Goal: Information Seeking & Learning: Find specific fact

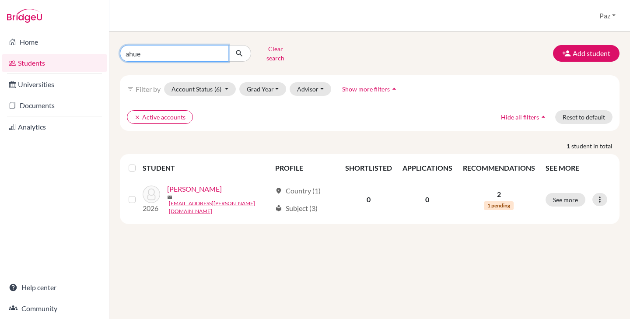
click at [178, 51] on input "ahue" at bounding box center [174, 53] width 109 height 17
type input "[DEMOGRAPHIC_DATA]"
click button "submit" at bounding box center [239, 53] width 23 height 17
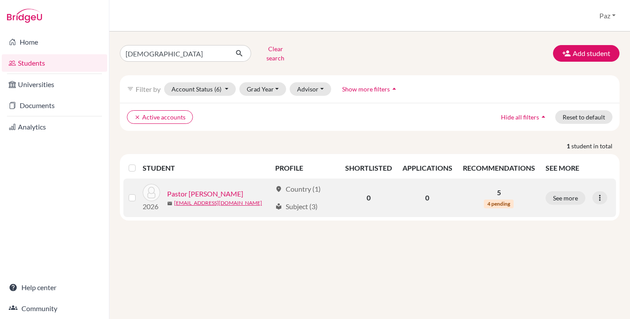
click at [214, 190] on link "Pastor [PERSON_NAME]" at bounding box center [205, 194] width 76 height 11
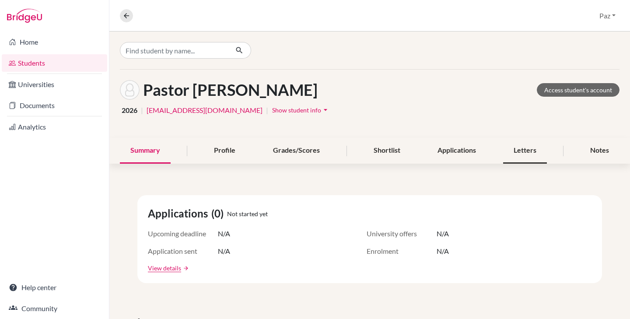
click at [520, 149] on div "Letters" at bounding box center [525, 151] width 44 height 26
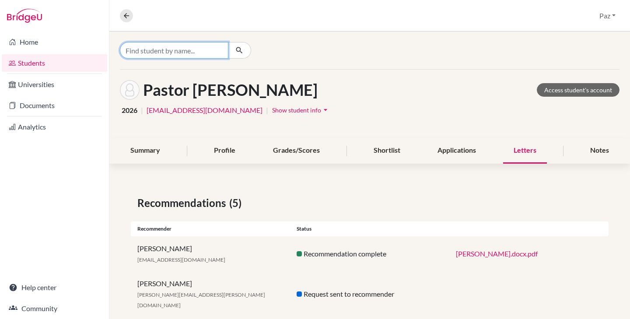
click at [212, 55] on input "Find student by name..." at bounding box center [174, 50] width 109 height 17
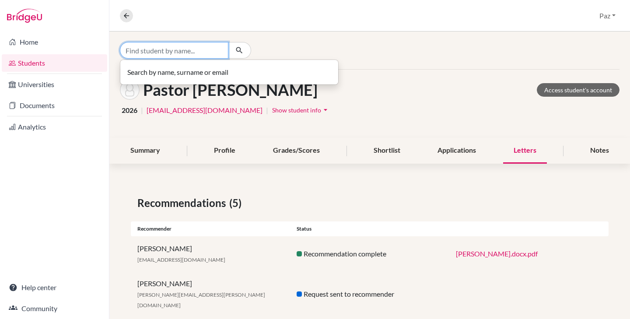
click at [179, 53] on input "Find student by name..." at bounding box center [174, 50] width 109 height 17
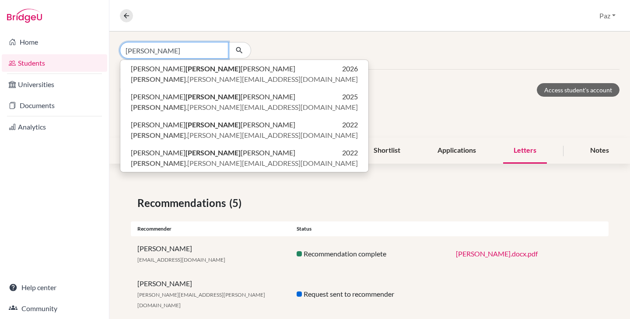
type input "angelucci"
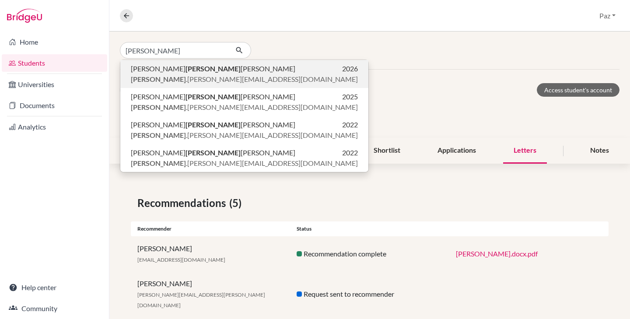
click at [191, 69] on b "Angelucci" at bounding box center [213, 68] width 55 height 8
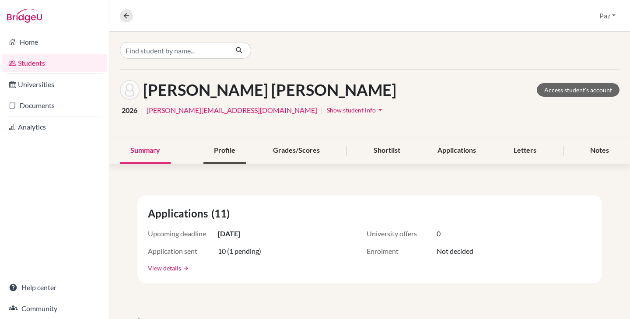
scroll to position [34, 0]
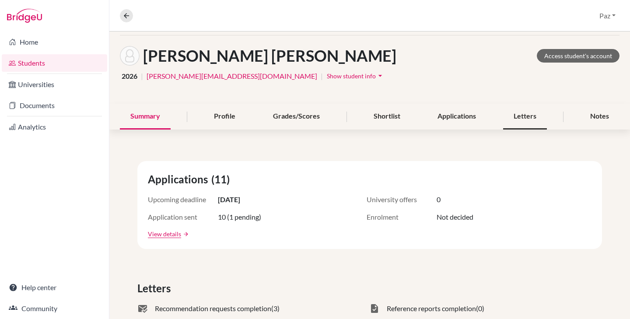
click at [537, 116] on div "Letters" at bounding box center [525, 117] width 44 height 26
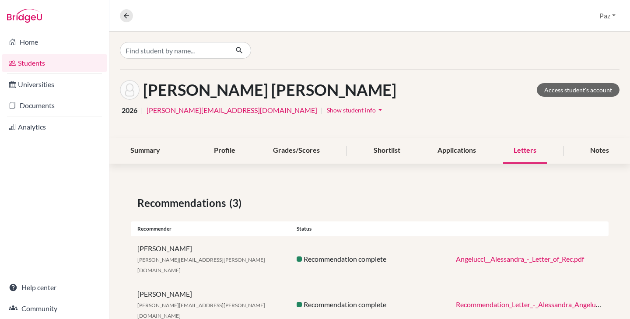
scroll to position [43, 0]
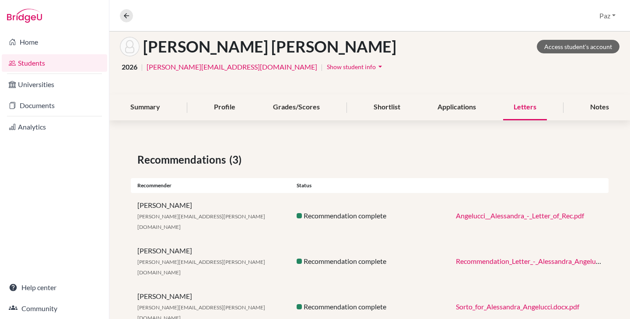
click at [507, 212] on link "Angelucci__Alessandra_-_Letter_of_Rec.pdf" at bounding box center [520, 215] width 128 height 8
click at [490, 257] on link "Recommendation_Letter_-_Alessandra_Angelucci.pdf" at bounding box center [535, 261] width 159 height 8
click at [496, 302] on link "Sorto_for_Alessandra_Angelucci.docx.pdf" at bounding box center [517, 306] width 123 height 8
click at [43, 61] on link "Students" at bounding box center [54, 63] width 105 height 18
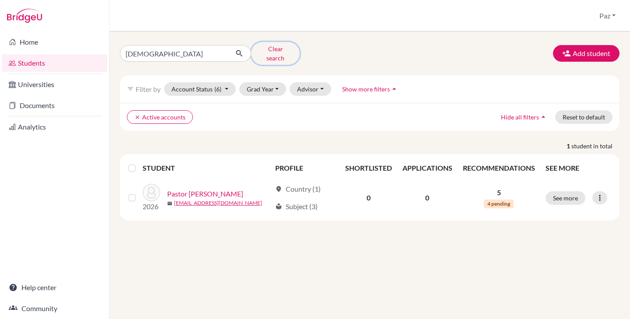
click at [267, 49] on button "Clear search" at bounding box center [275, 53] width 49 height 23
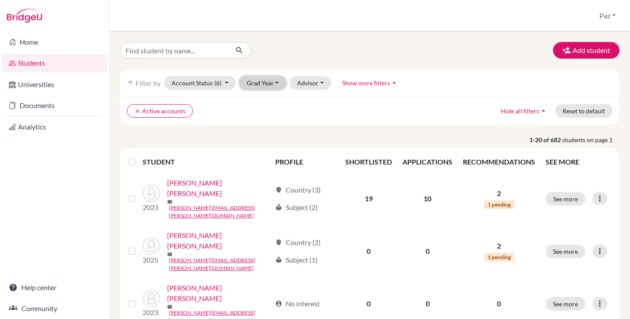
click at [258, 81] on button "Grad Year" at bounding box center [262, 83] width 47 height 14
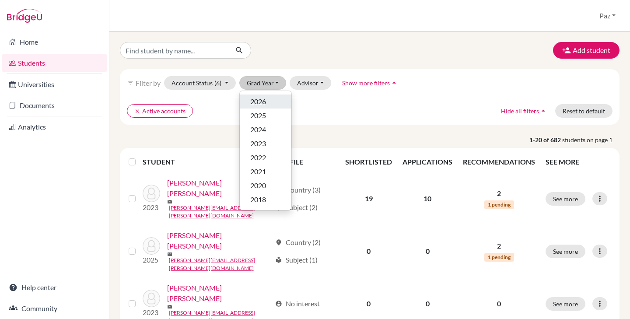
click at [259, 99] on span "2026" at bounding box center [258, 101] width 16 height 11
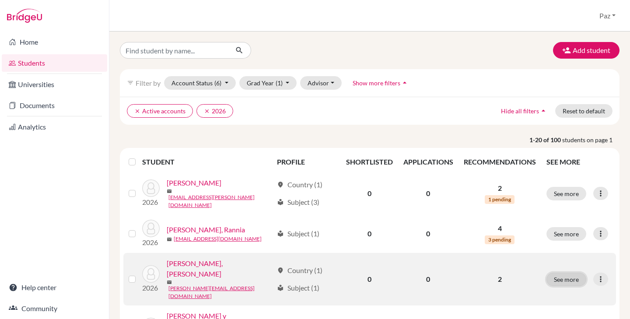
click at [559, 273] on button "See more" at bounding box center [567, 280] width 40 height 14
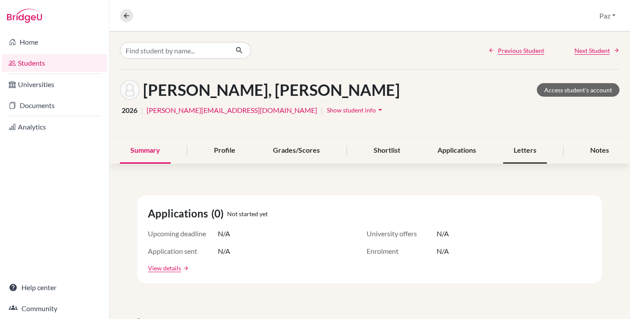
click at [537, 151] on div "Letters" at bounding box center [525, 151] width 44 height 26
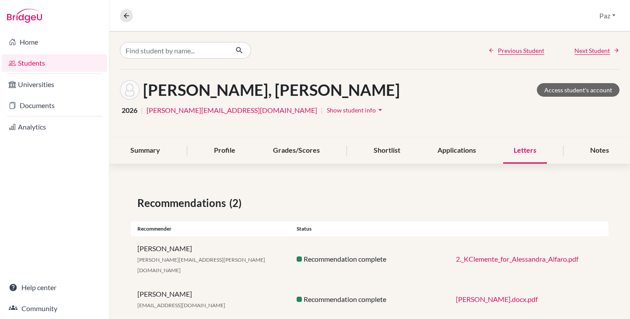
scroll to position [8, 0]
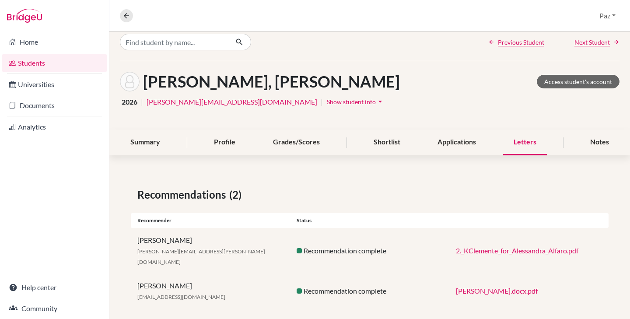
click at [515, 246] on link "2._KClemente_for_Alessandra_Alfaro.pdf" at bounding box center [517, 250] width 123 height 8
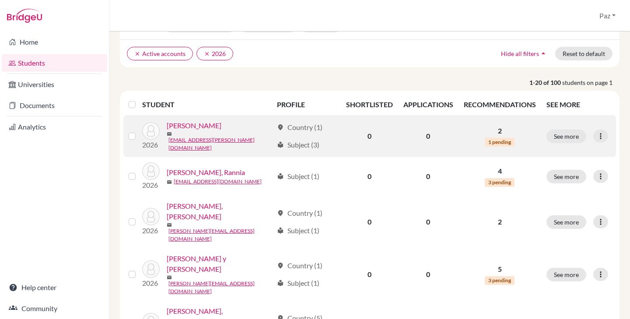
scroll to position [58, 0]
click at [570, 139] on button "See more" at bounding box center [567, 136] width 40 height 14
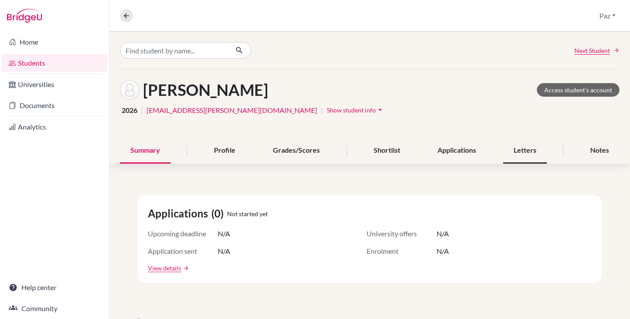
click at [529, 146] on div "Letters" at bounding box center [525, 151] width 44 height 26
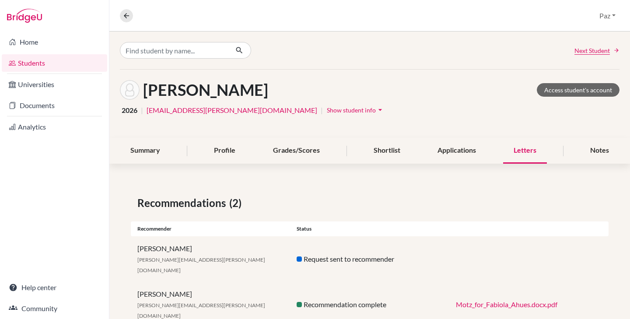
scroll to position [8, 0]
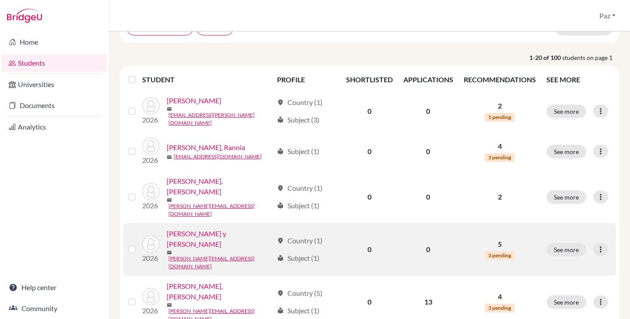
scroll to position [82, 0]
click at [236, 229] on link "[PERSON_NAME] y [PERSON_NAME]" at bounding box center [220, 239] width 106 height 21
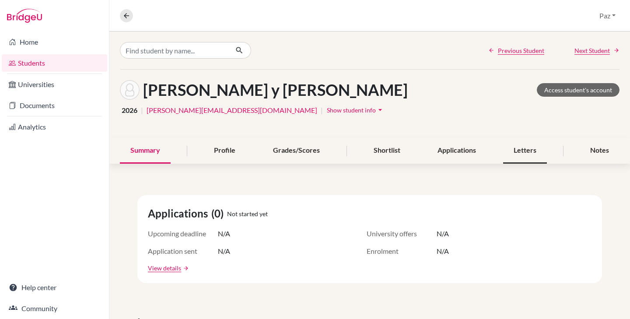
click at [532, 156] on div "Letters" at bounding box center [525, 151] width 44 height 26
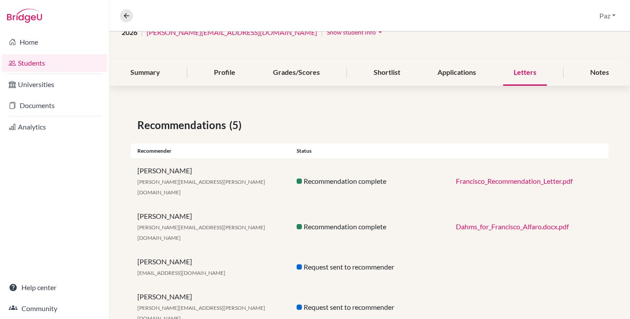
scroll to position [61, 0]
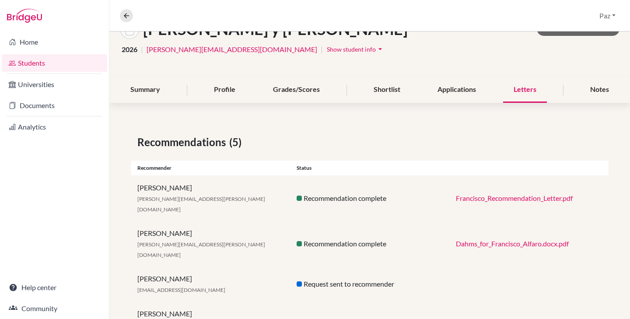
click at [480, 194] on link "Francisco_Recommendation_Letter.pdf" at bounding box center [514, 198] width 117 height 8
click at [530, 239] on link "Dahms_for_Francisco_Alfaro.docx.pdf" at bounding box center [512, 243] width 113 height 8
